Goal: Find specific page/section: Find specific page/section

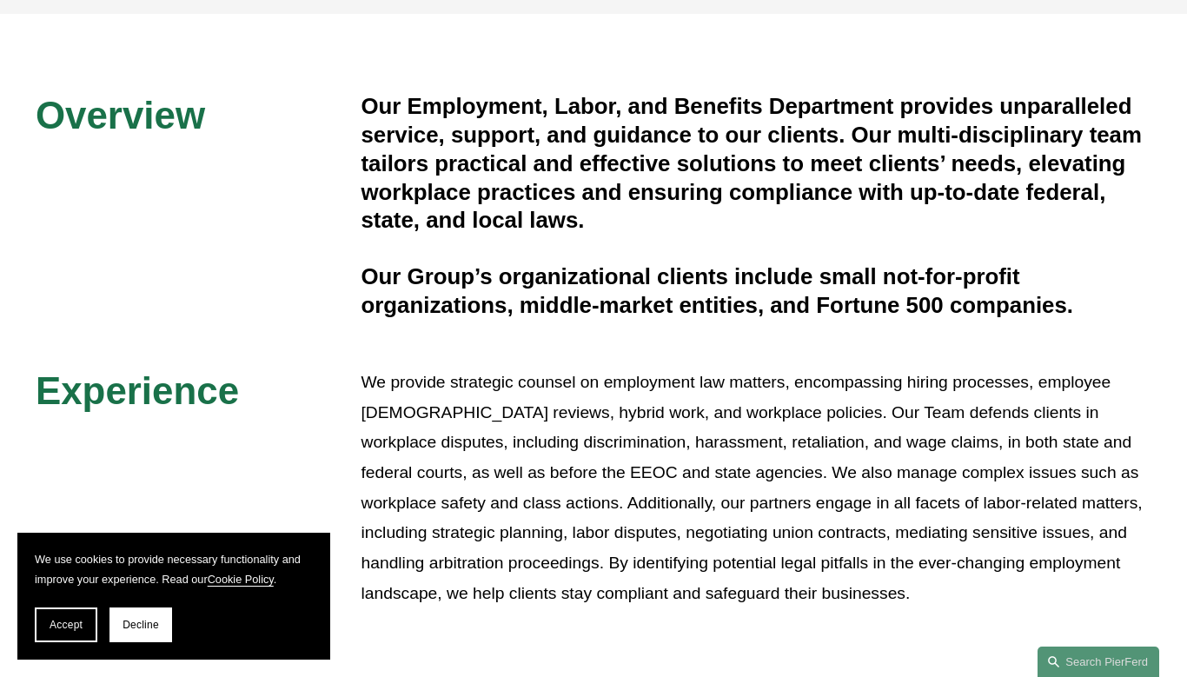
scroll to position [363, 0]
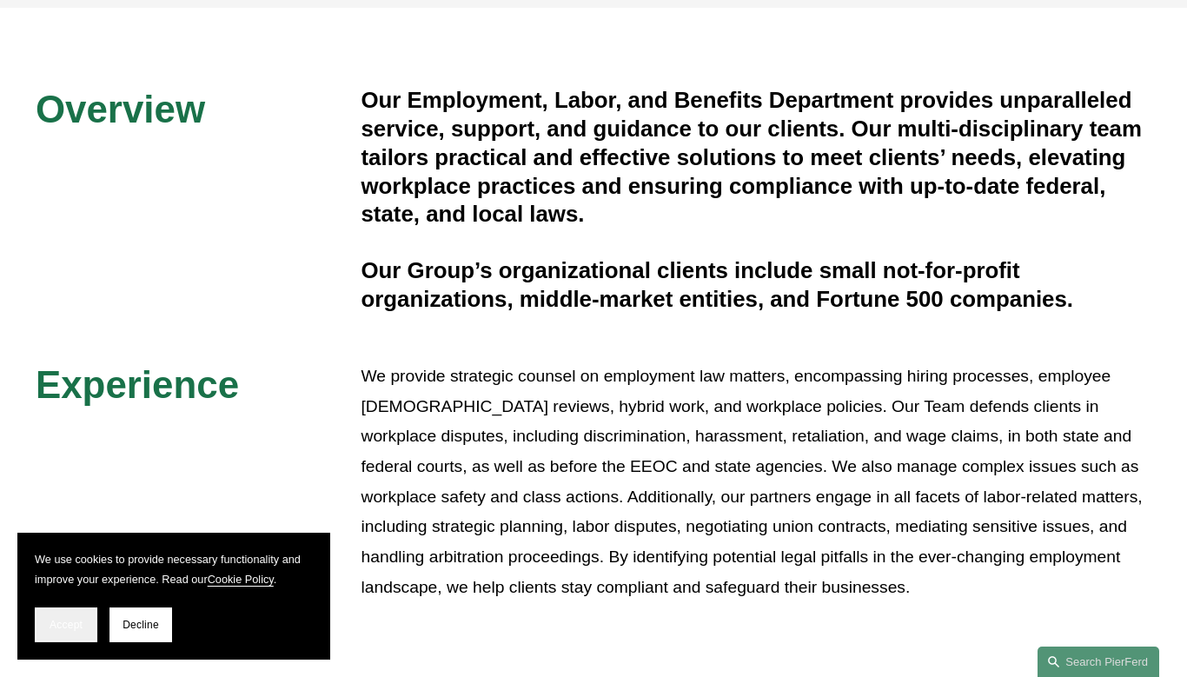
click at [65, 632] on button "Accept" at bounding box center [66, 625] width 63 height 35
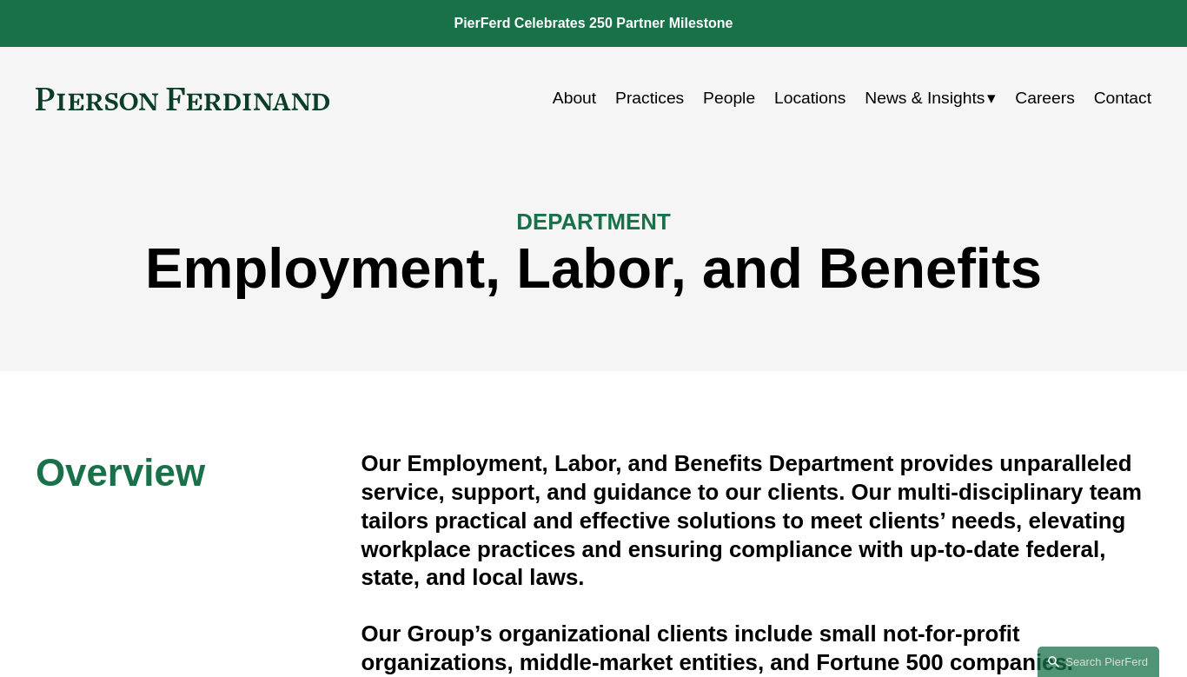
scroll to position [0, 0]
click at [1119, 101] on link "Contact" at bounding box center [1122, 99] width 57 height 34
click at [816, 96] on link "Locations" at bounding box center [810, 99] width 71 height 34
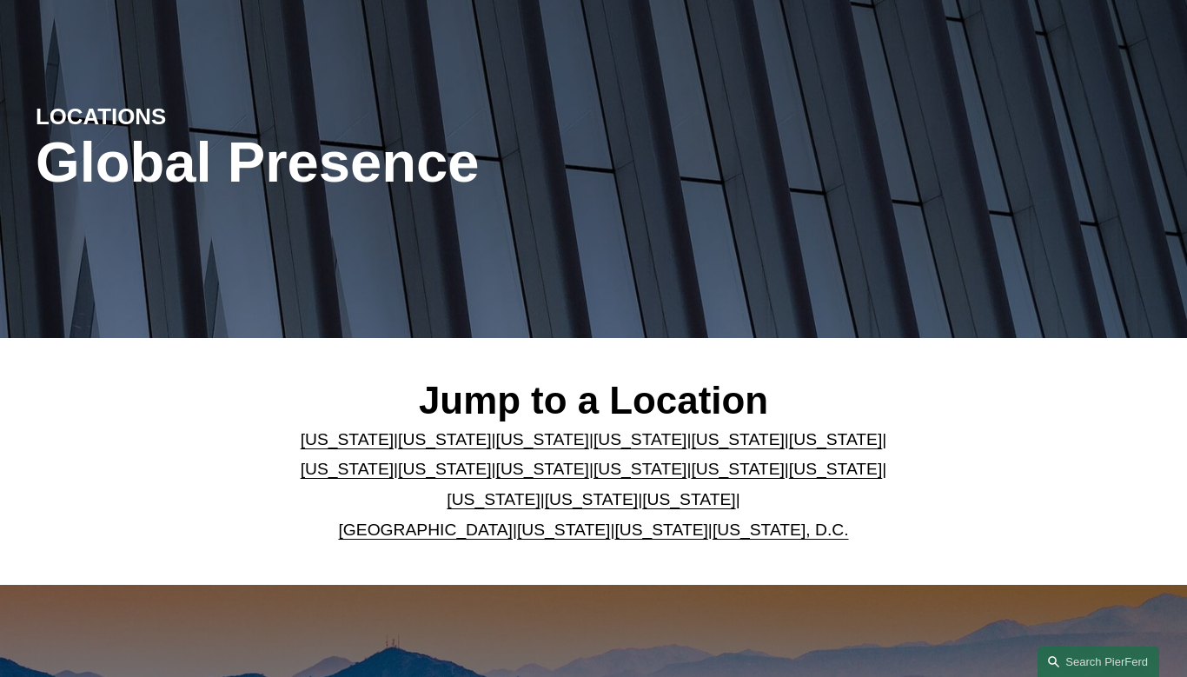
scroll to position [130, 0]
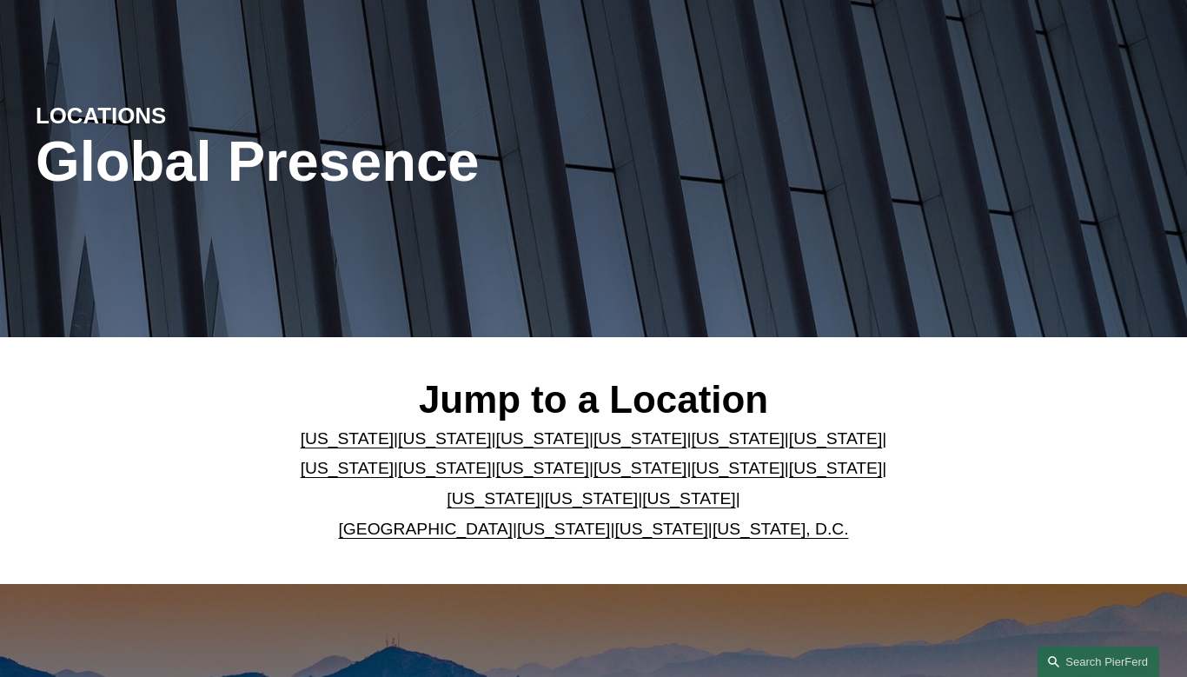
click at [691, 448] on link "[US_STATE]" at bounding box center [737, 438] width 93 height 18
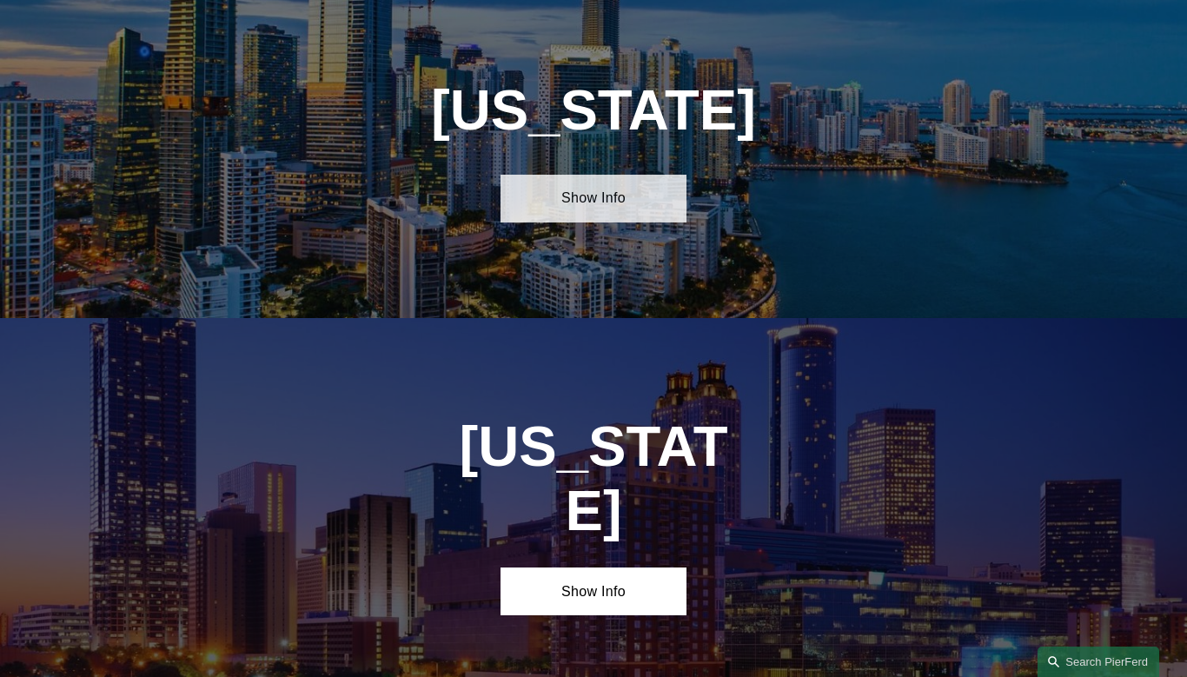
click at [617, 223] on link "Show Info" at bounding box center [594, 199] width 186 height 48
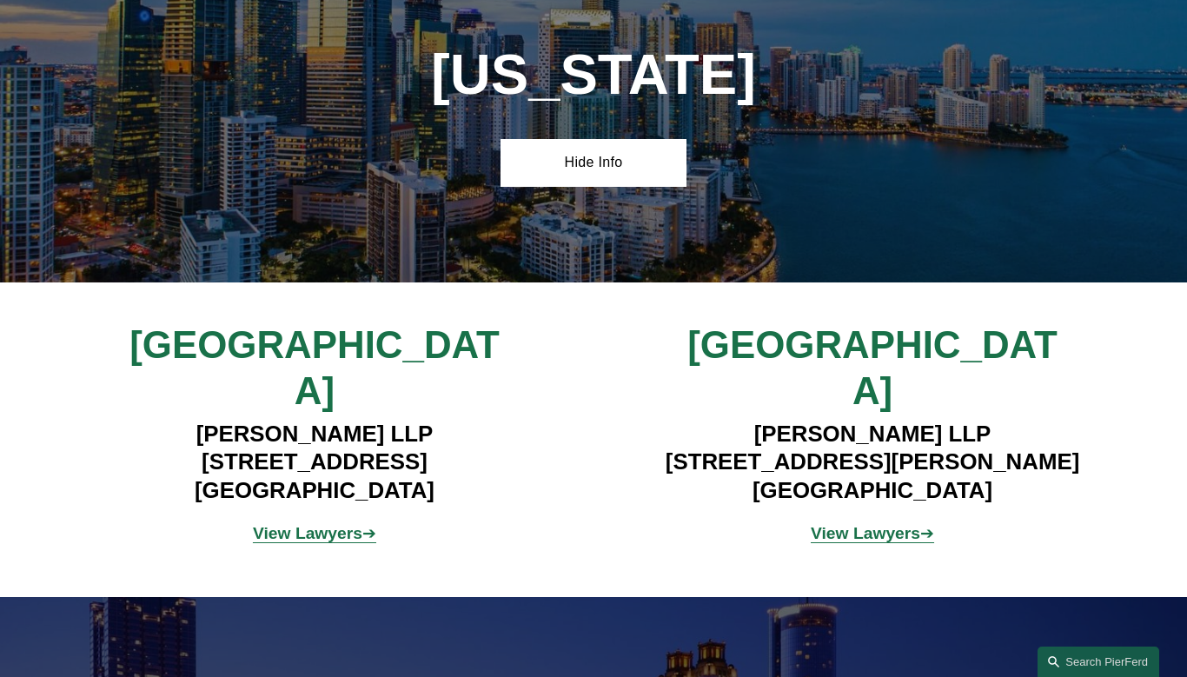
scroll to position [2117, 0]
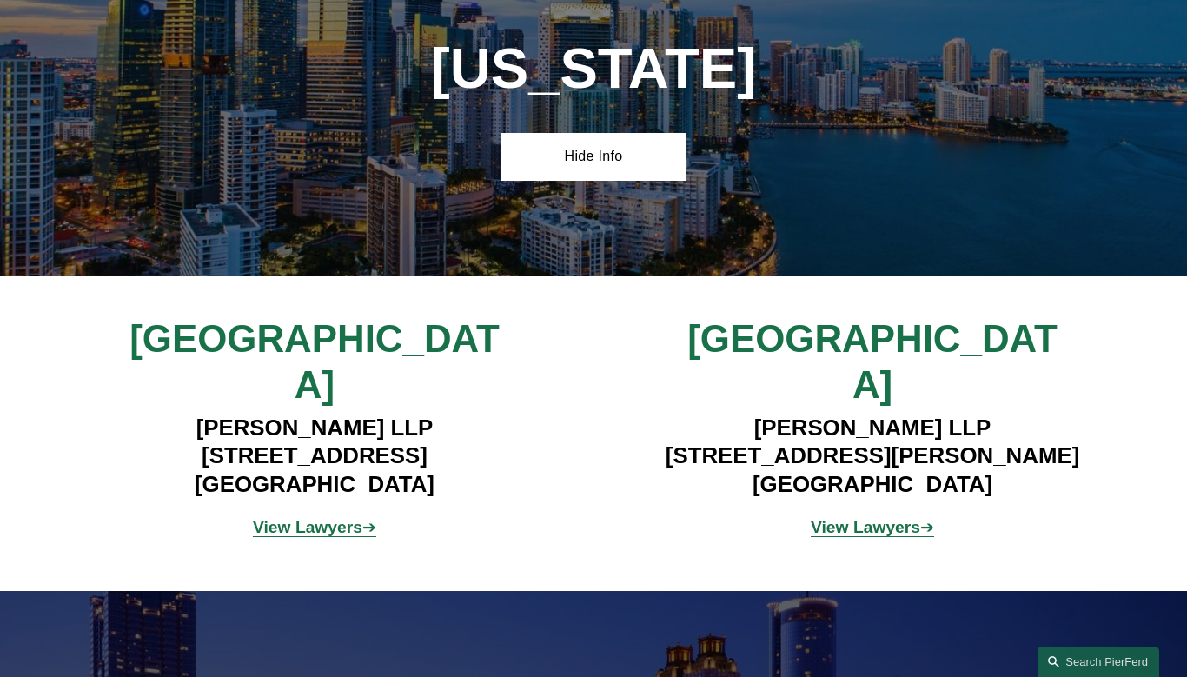
click at [357, 518] on strong "View Lawyers" at bounding box center [308, 527] width 110 height 18
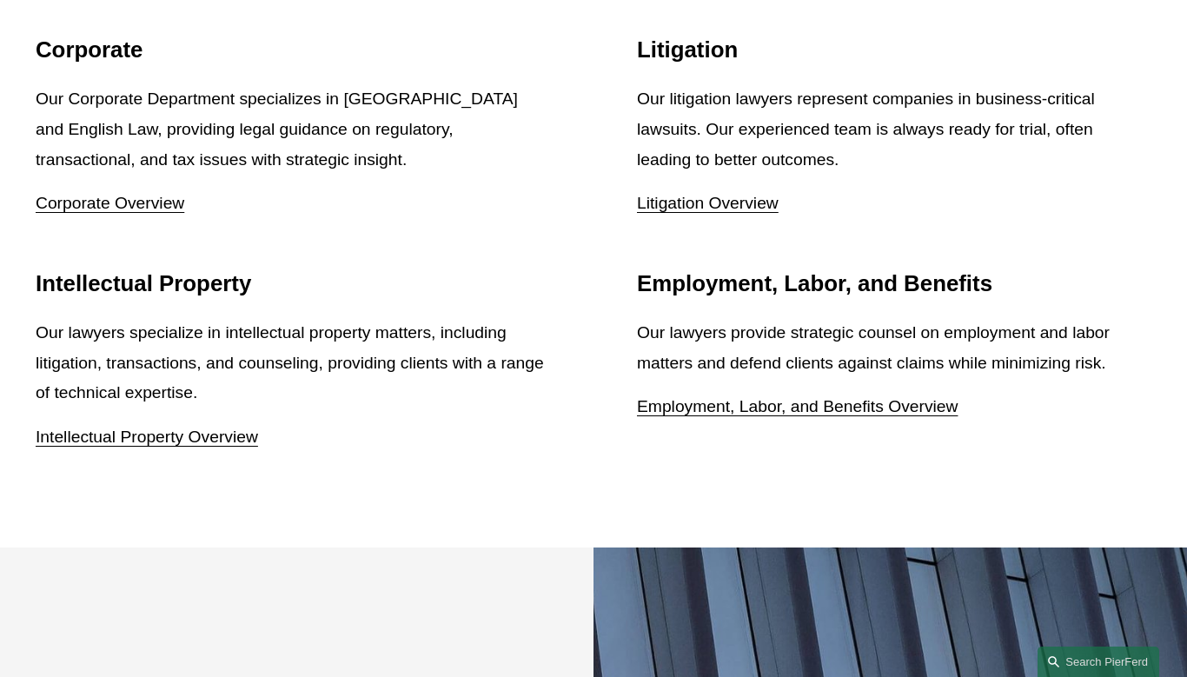
scroll to position [2138, 0]
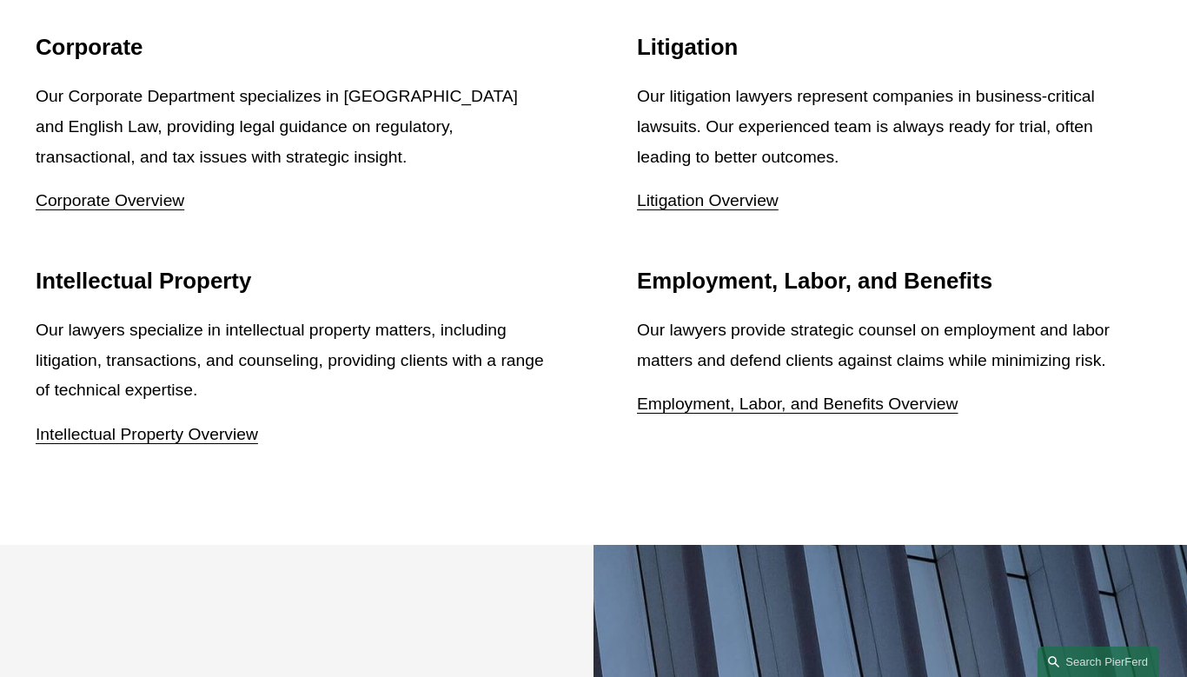
click at [795, 402] on link "Employment, Labor, and Benefits Overview" at bounding box center [797, 404] width 321 height 18
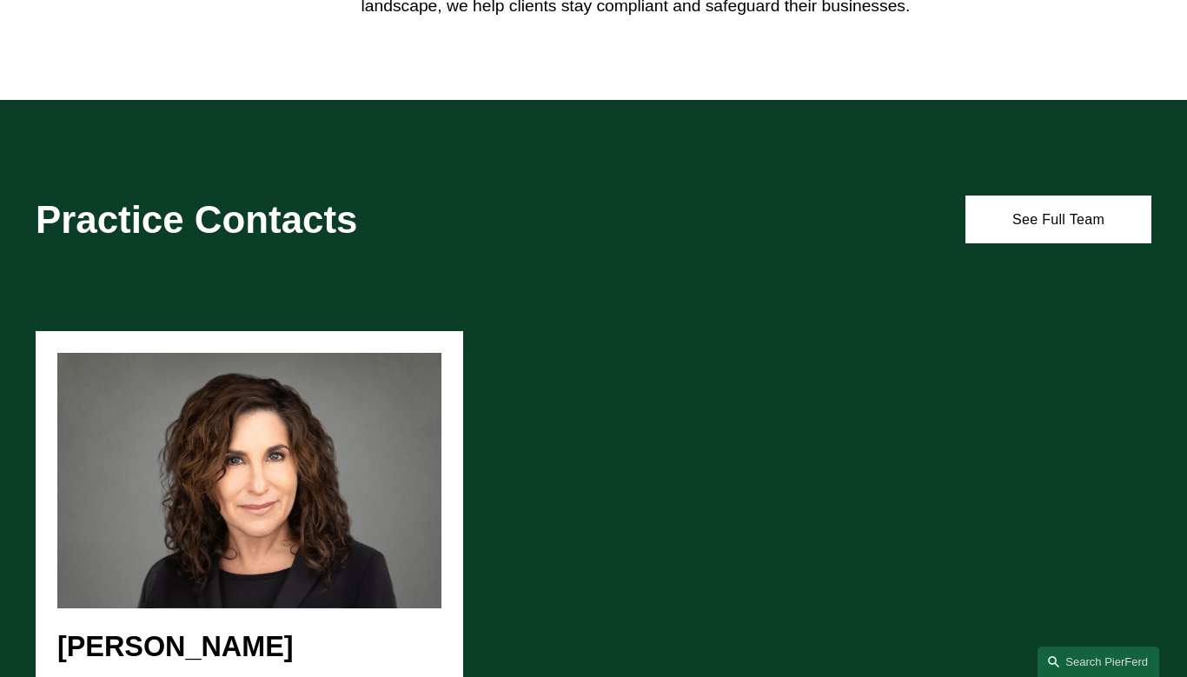
scroll to position [943, 0]
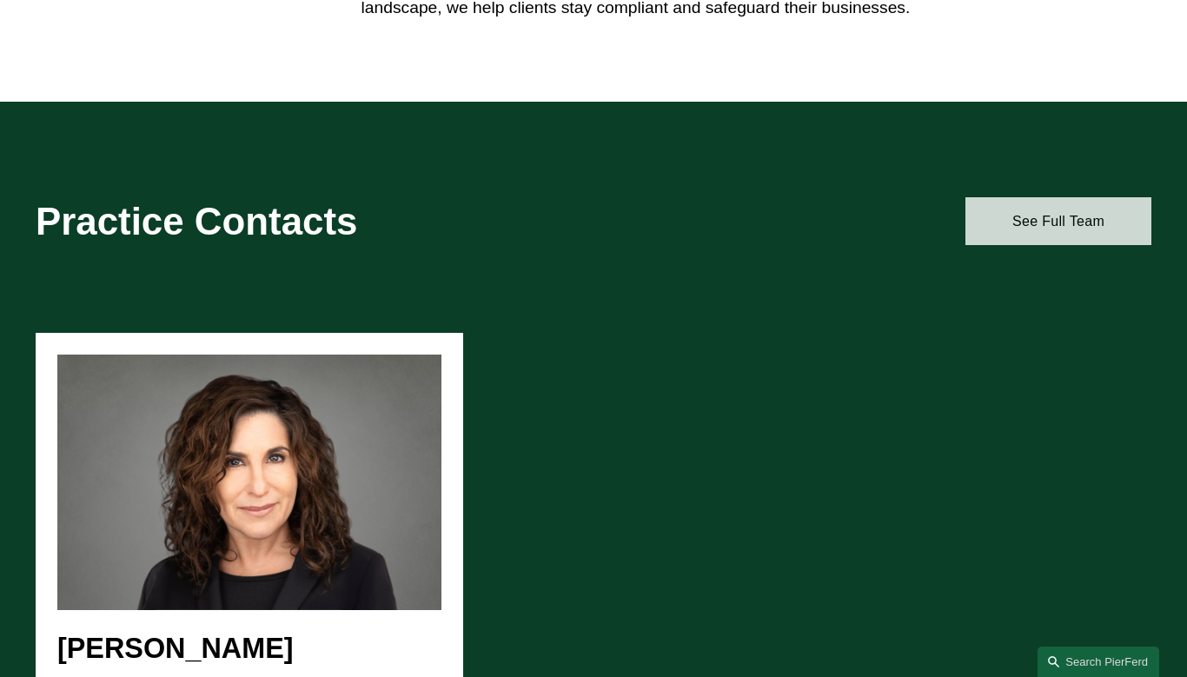
click at [1021, 236] on link "See Full Team" at bounding box center [1059, 221] width 186 height 48
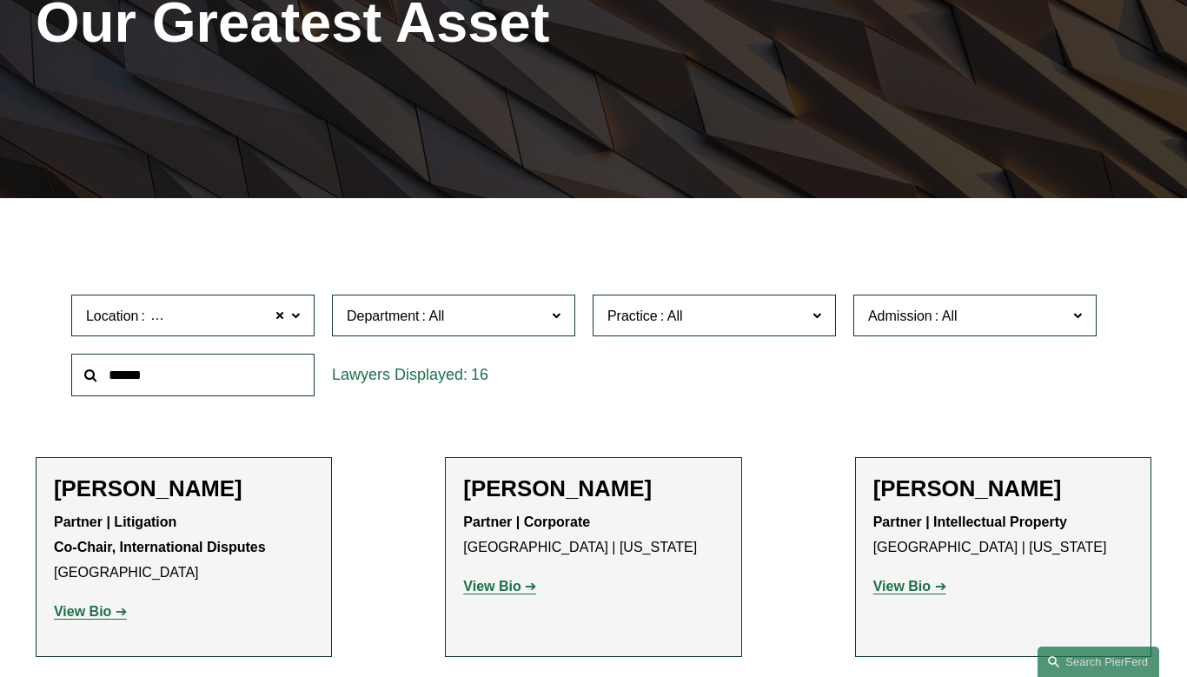
scroll to position [273, 0]
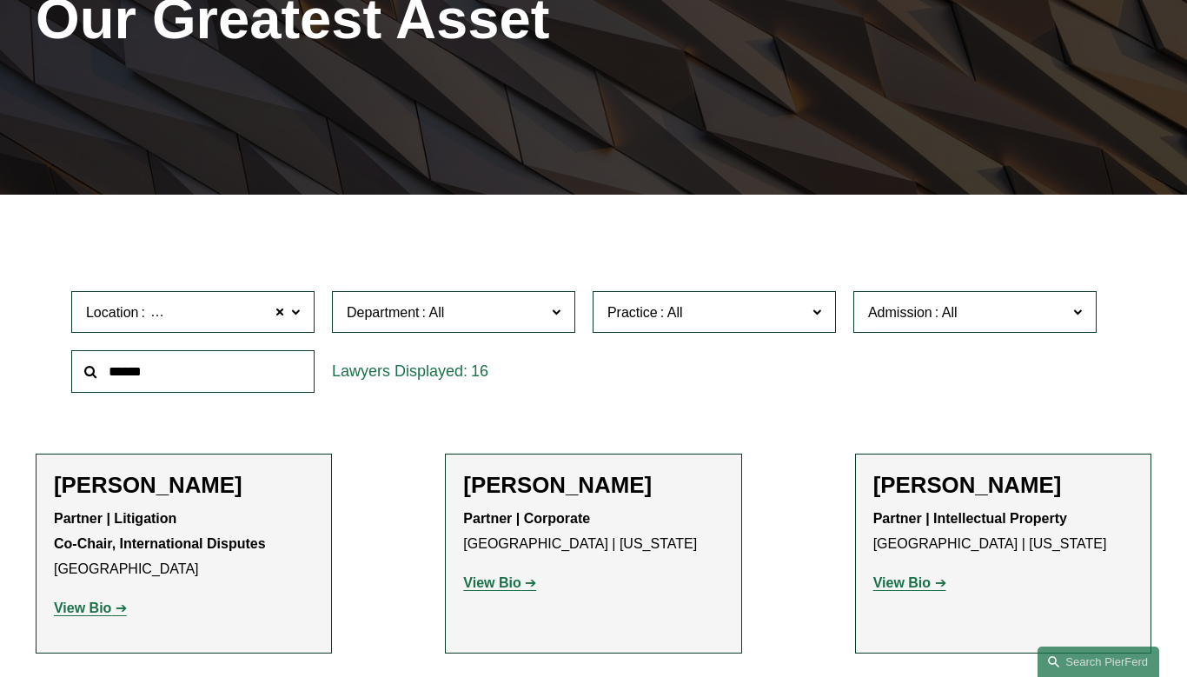
click at [557, 311] on span at bounding box center [556, 311] width 9 height 23
click at [0, 0] on link "Employment, Labor, and Benefits" at bounding box center [0, 0] width 0 height 0
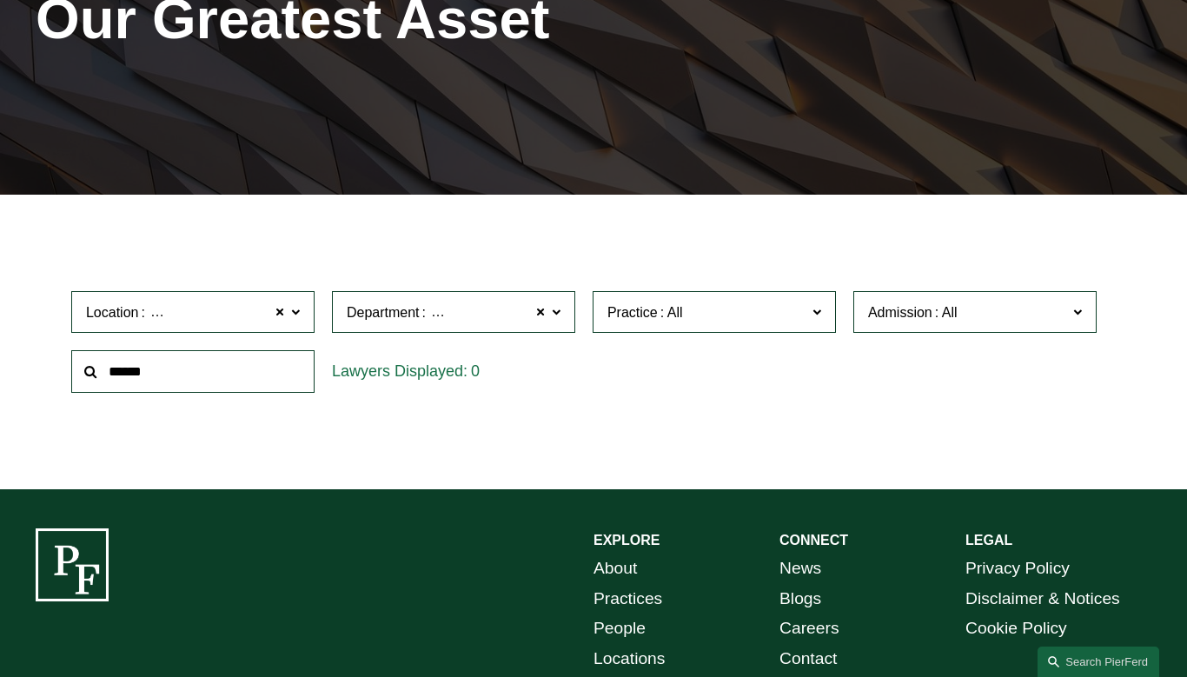
click at [815, 314] on span at bounding box center [817, 311] width 9 height 23
click at [0, 0] on link "Commercial Transactions" at bounding box center [0, 0] width 0 height 0
click at [1005, 316] on span "Admission" at bounding box center [967, 312] width 199 height 23
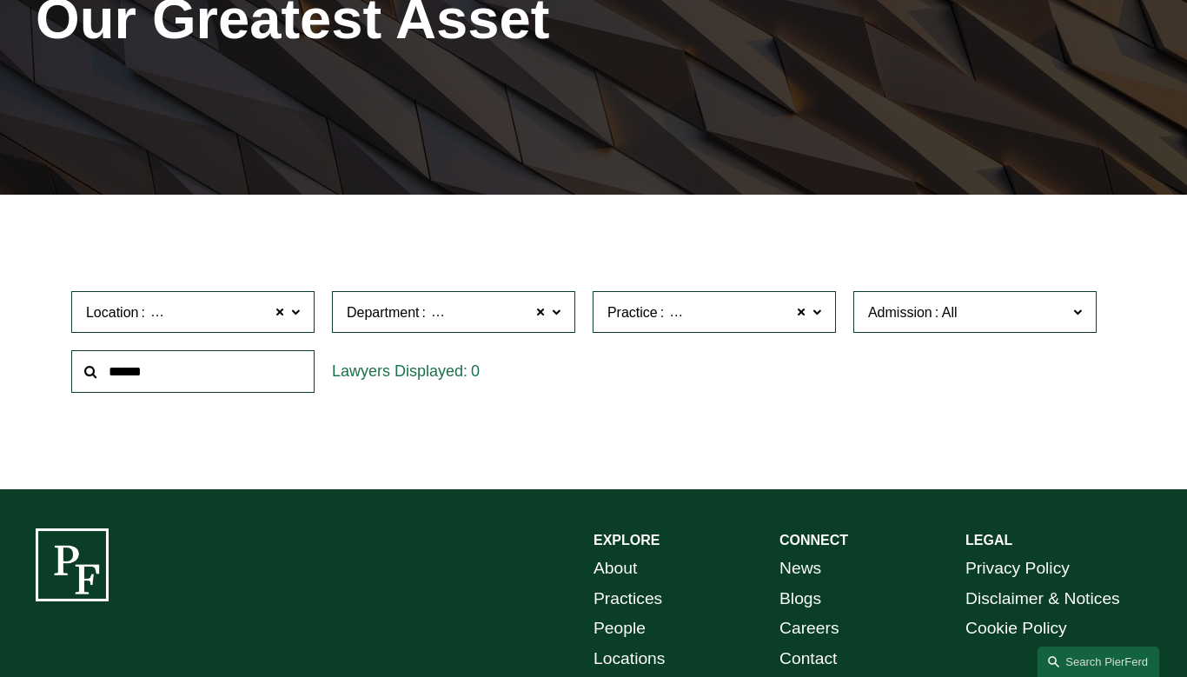
click at [0, 0] on link "[US_STATE]" at bounding box center [0, 0] width 0 height 0
click at [254, 381] on input "text" at bounding box center [192, 371] width 243 height 43
click at [293, 316] on span at bounding box center [295, 311] width 9 height 23
click at [406, 431] on ul "Filter Location [GEOGRAPHIC_DATA] [GEOGRAPHIC_DATA] All [GEOGRAPHIC_DATA] [GEOG…" at bounding box center [593, 341] width 1187 height 223
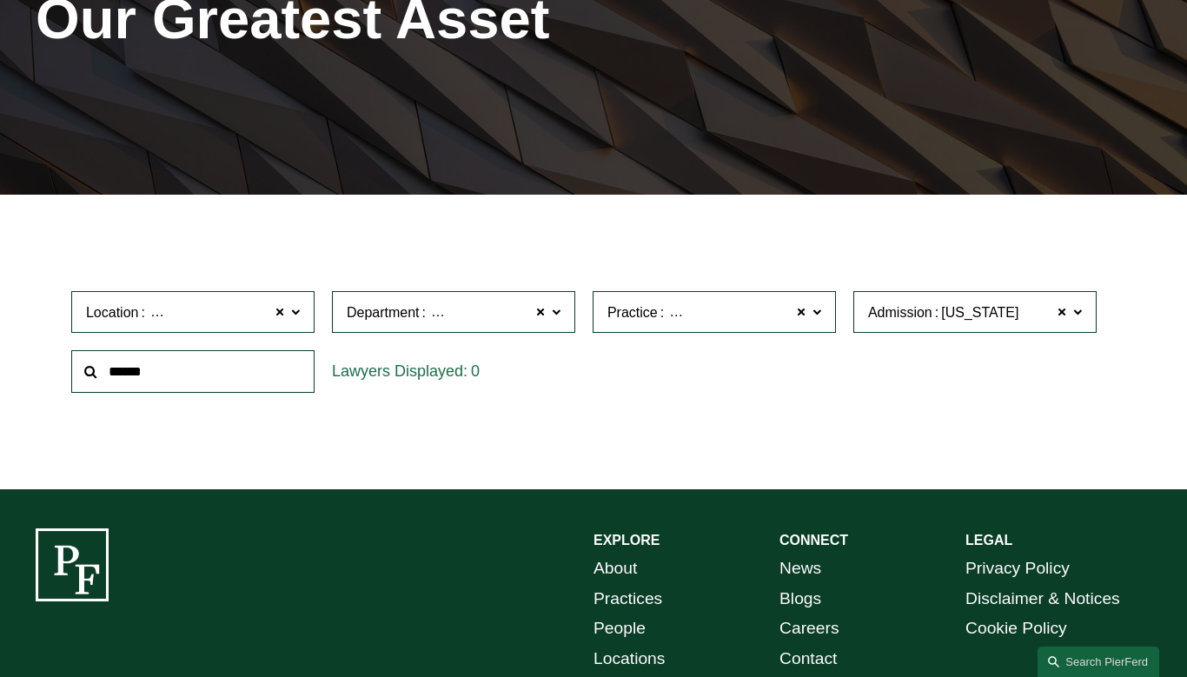
click at [547, 436] on ul "Filter Location [GEOGRAPHIC_DATA] [GEOGRAPHIC_DATA] All [GEOGRAPHIC_DATA] [GEOG…" at bounding box center [593, 341] width 1187 height 223
click at [580, 396] on div "0" at bounding box center [453, 372] width 261 height 60
click at [276, 313] on span at bounding box center [280, 312] width 10 height 23
click at [294, 313] on span at bounding box center [295, 311] width 9 height 23
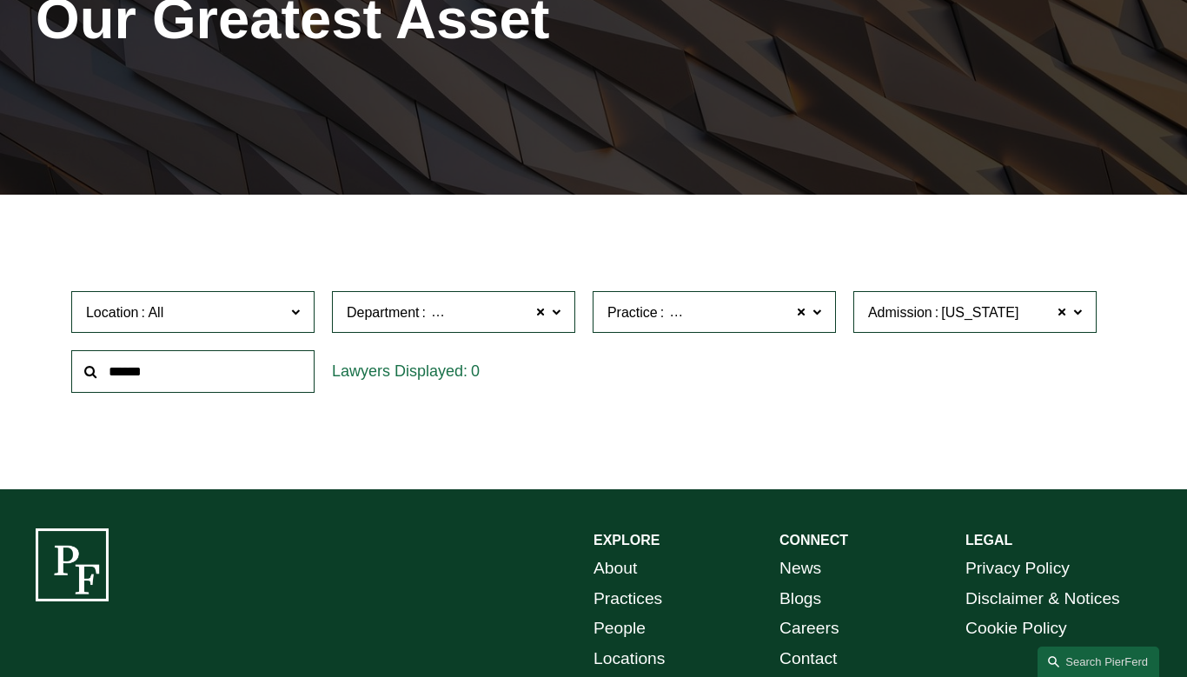
scroll to position [458, 0]
